Goal: Find specific page/section: Find specific page/section

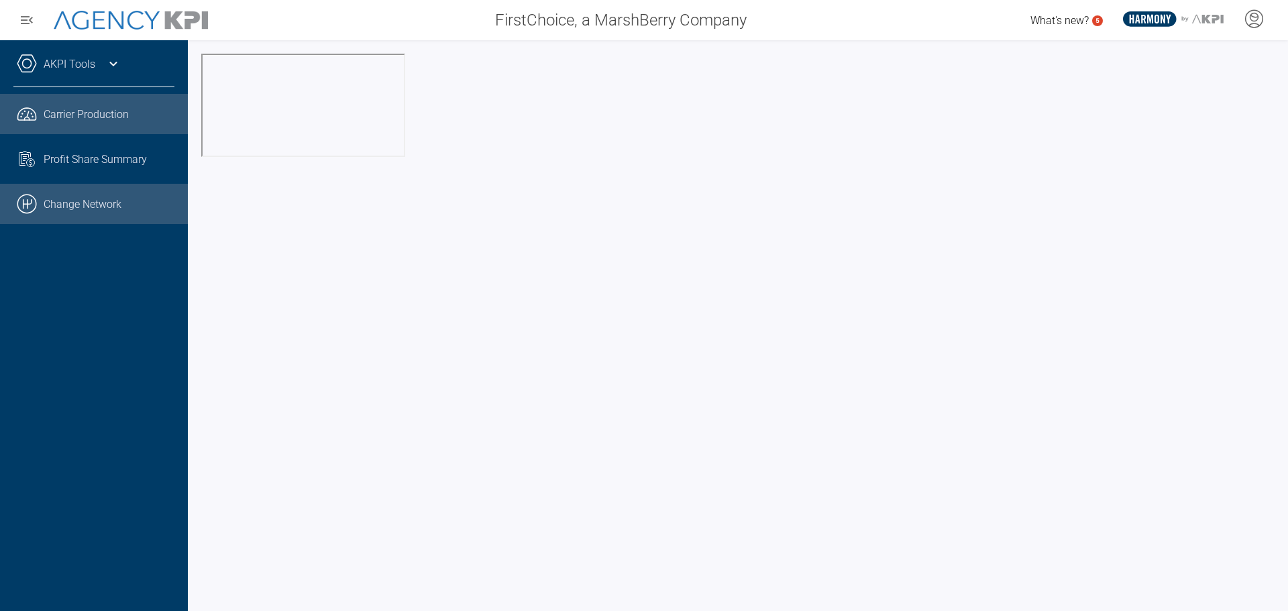
click at [82, 209] on link ".cls-1{fill:none;stroke:#000;stroke-linecap:round;stroke-linejoin:round;stroke-…" at bounding box center [94, 204] width 188 height 40
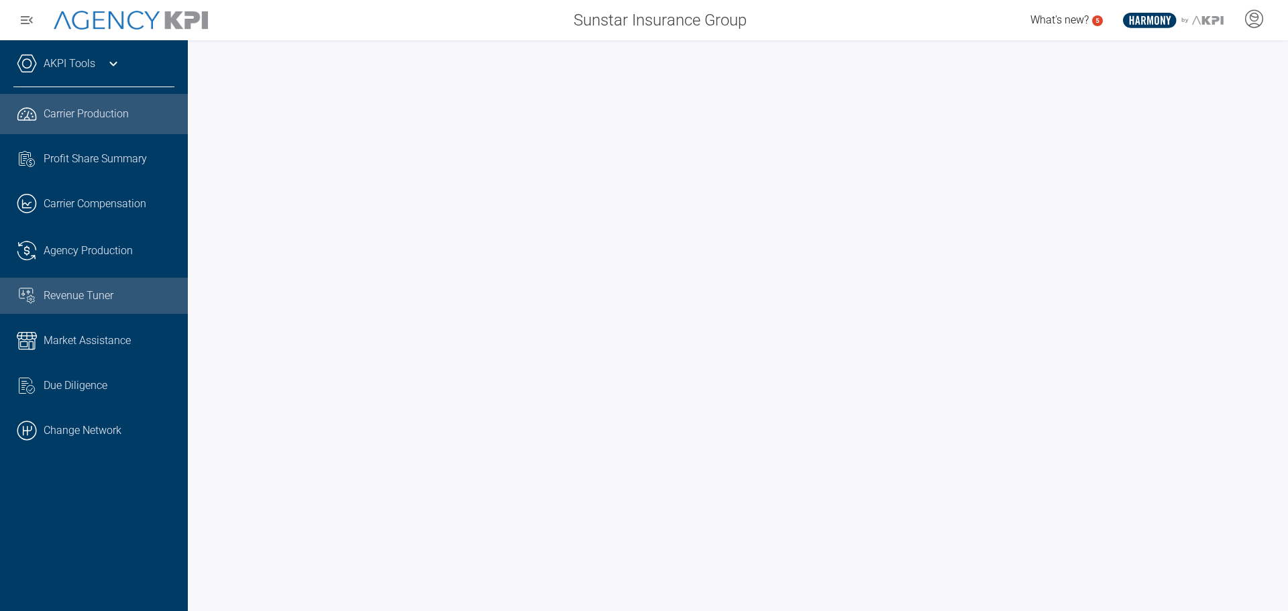
click at [81, 295] on span "Revenue Tuner" at bounding box center [79, 296] width 70 height 16
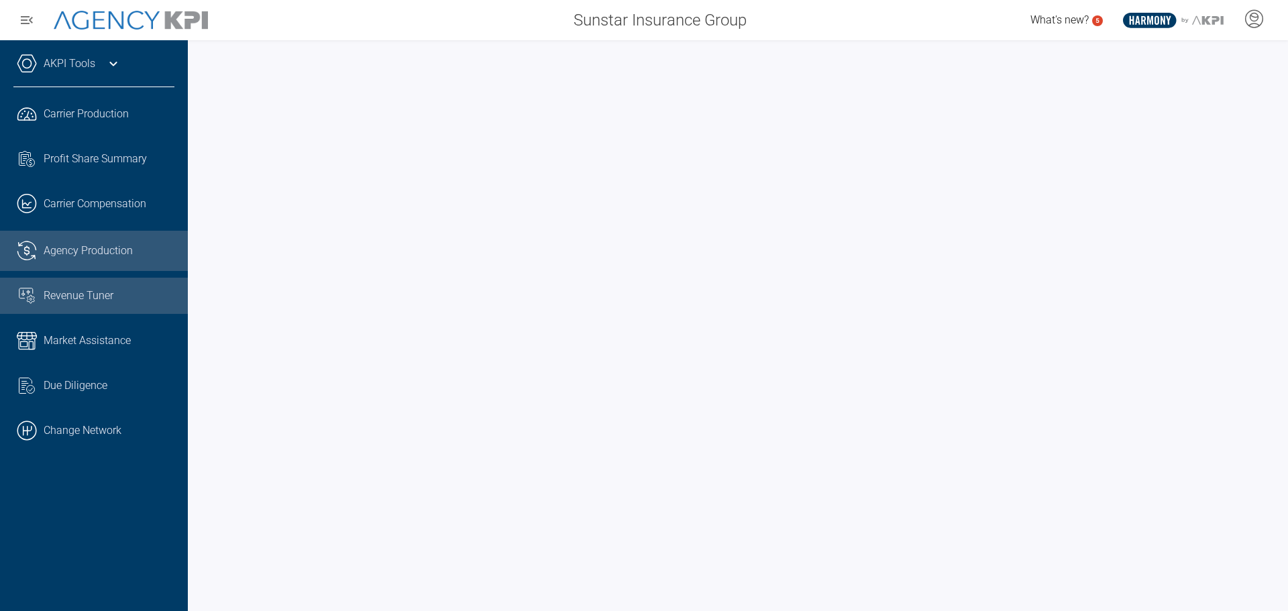
click at [67, 249] on span "Agency Production" at bounding box center [88, 251] width 89 height 16
click at [82, 63] on link "AKPI Tools" at bounding box center [70, 64] width 52 height 16
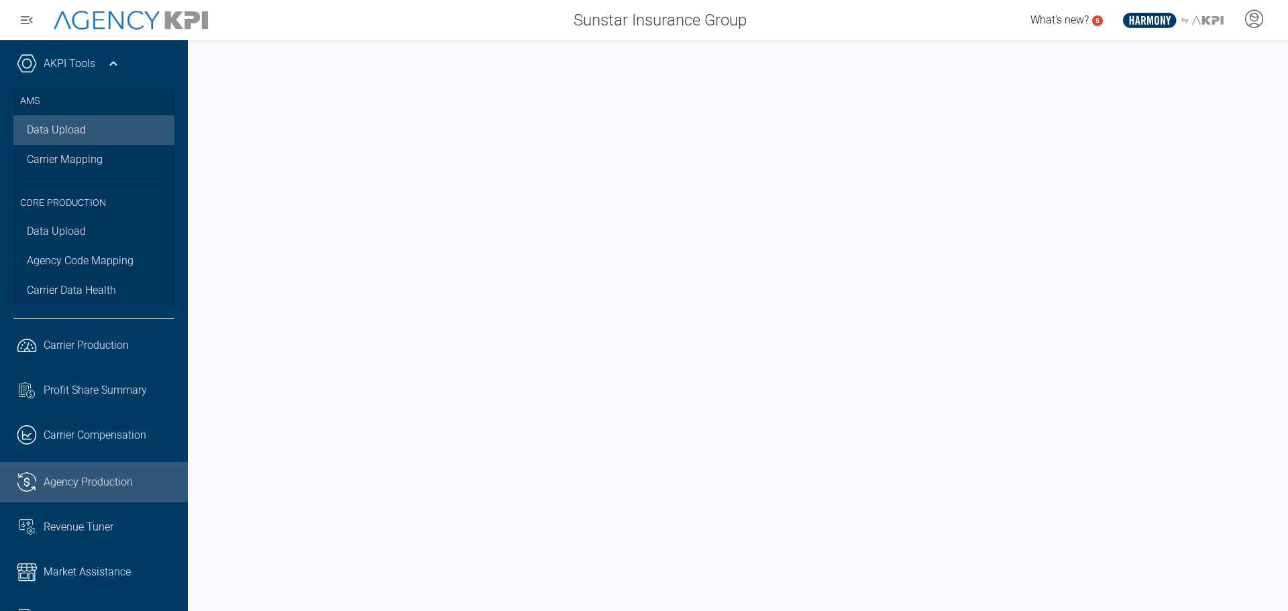
click at [52, 127] on link "Data Upload" at bounding box center [93, 130] width 161 height 30
